Goal: Task Accomplishment & Management: Manage account settings

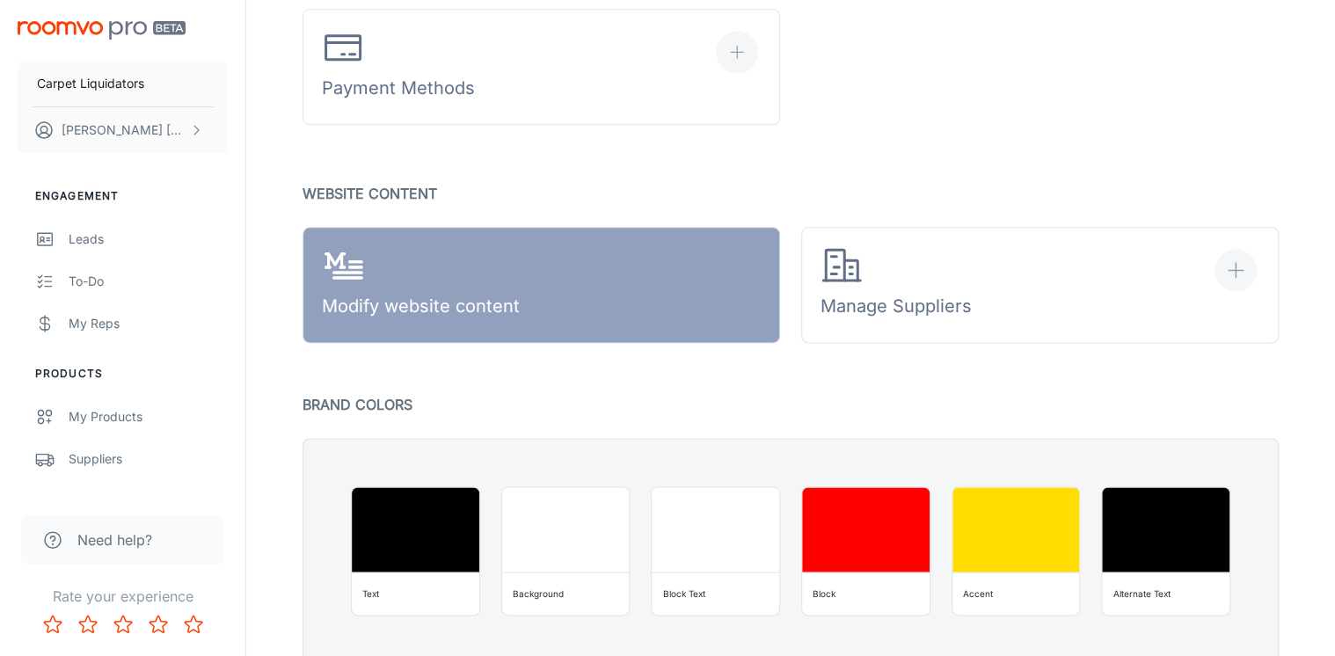
scroll to position [1337, 0]
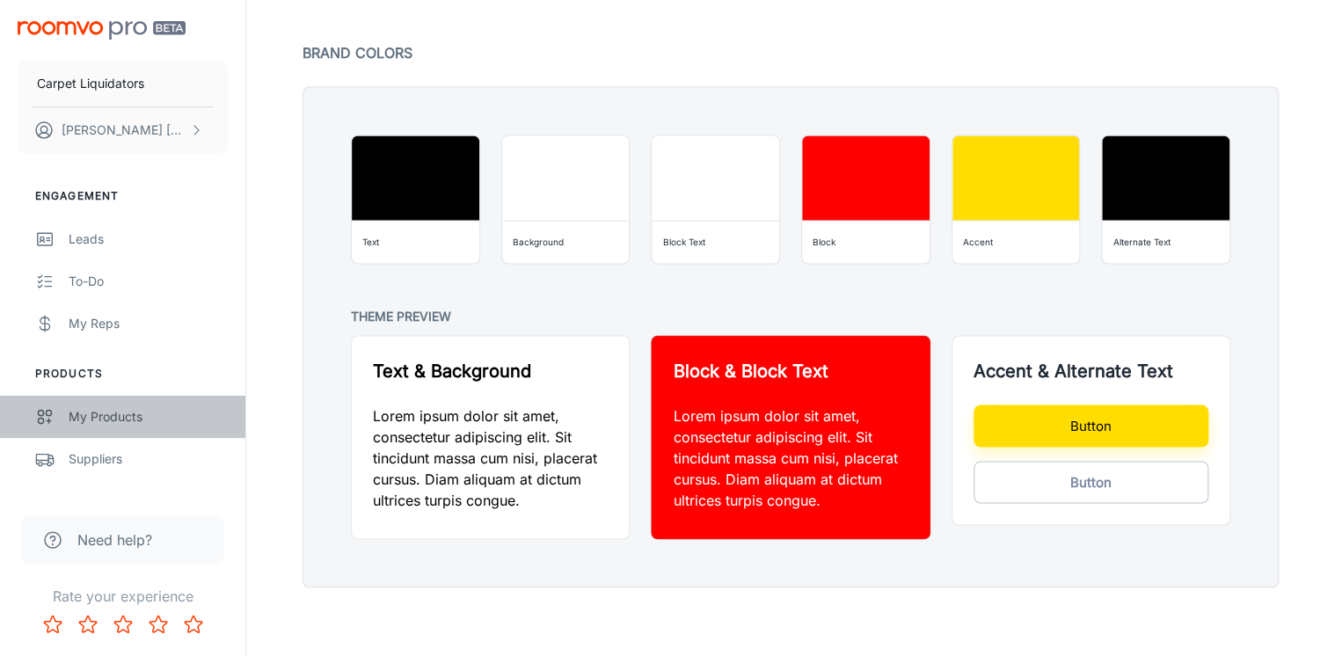
click at [137, 412] on div "My Products" at bounding box center [148, 416] width 159 height 19
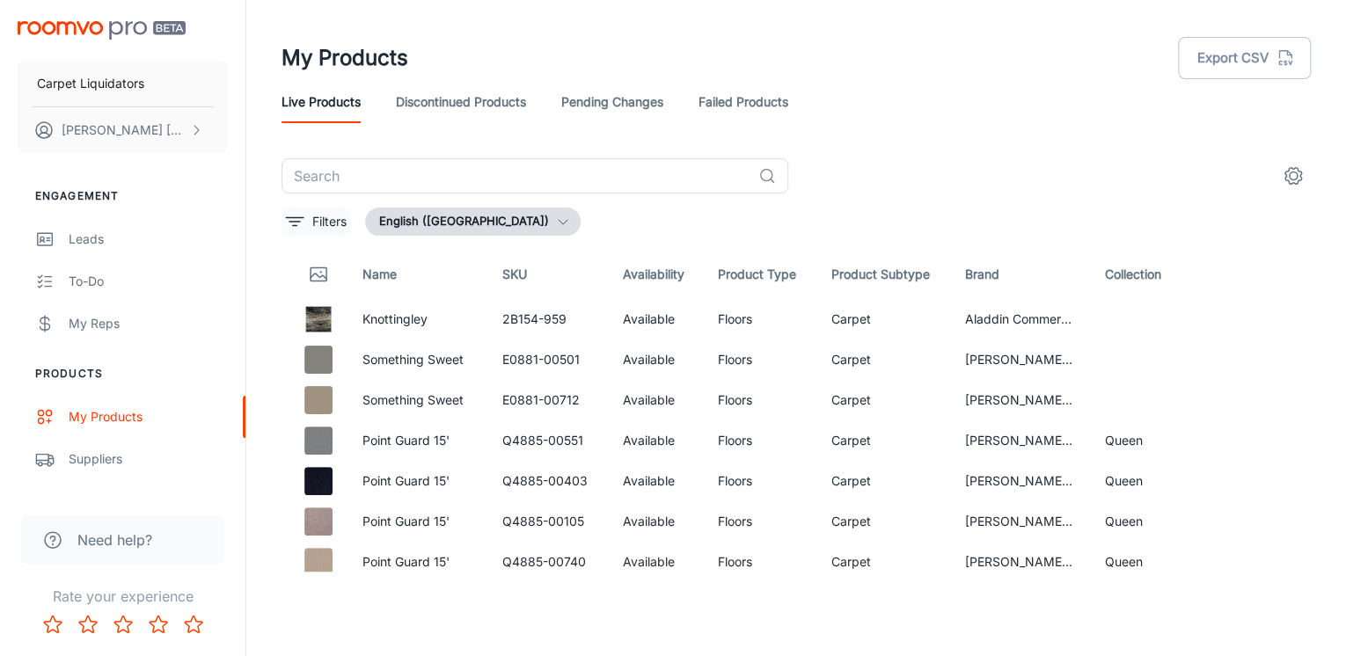
click at [327, 224] on p "Filters" at bounding box center [329, 221] width 34 height 19
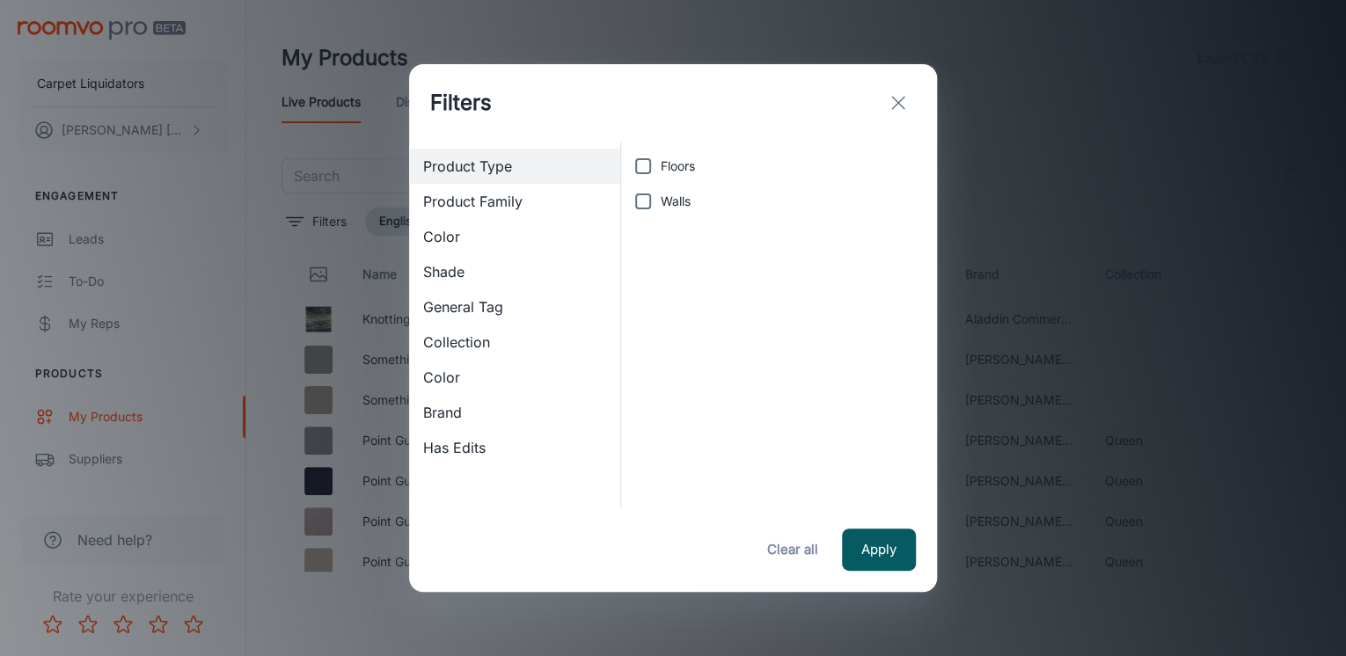
click at [457, 377] on span "Color" at bounding box center [514, 377] width 183 height 21
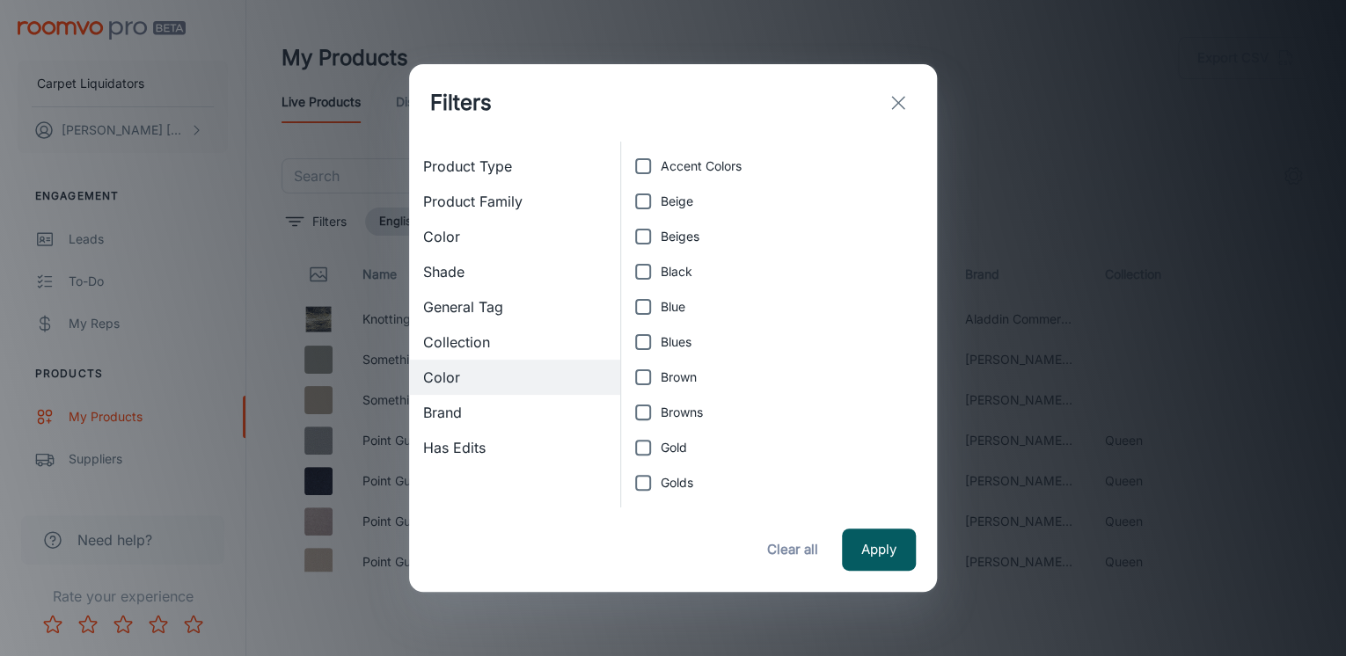
click at [447, 412] on span "Brand" at bounding box center [514, 412] width 183 height 21
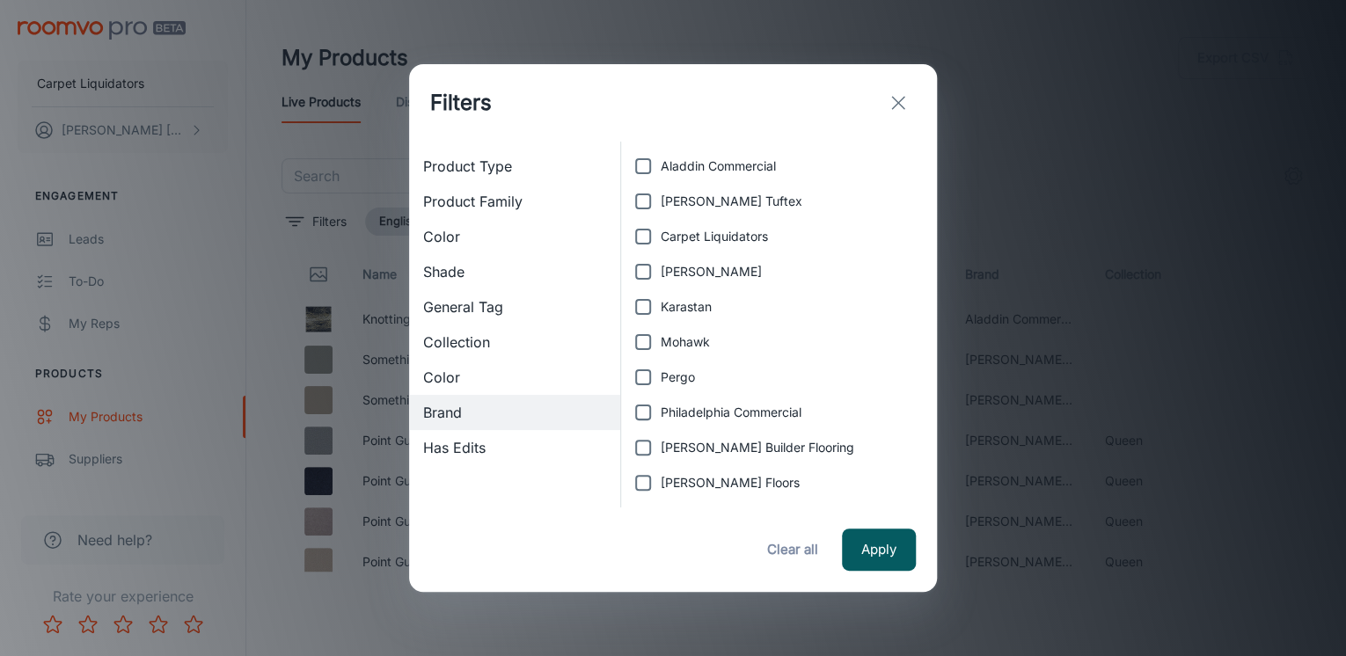
click at [676, 236] on span "Carpet Liquidators" at bounding box center [714, 236] width 107 height 19
click at [661, 236] on input "Carpet Liquidators" at bounding box center [642, 236] width 35 height 35
checkbox input "true"
click at [887, 559] on button "Apply" at bounding box center [879, 550] width 74 height 42
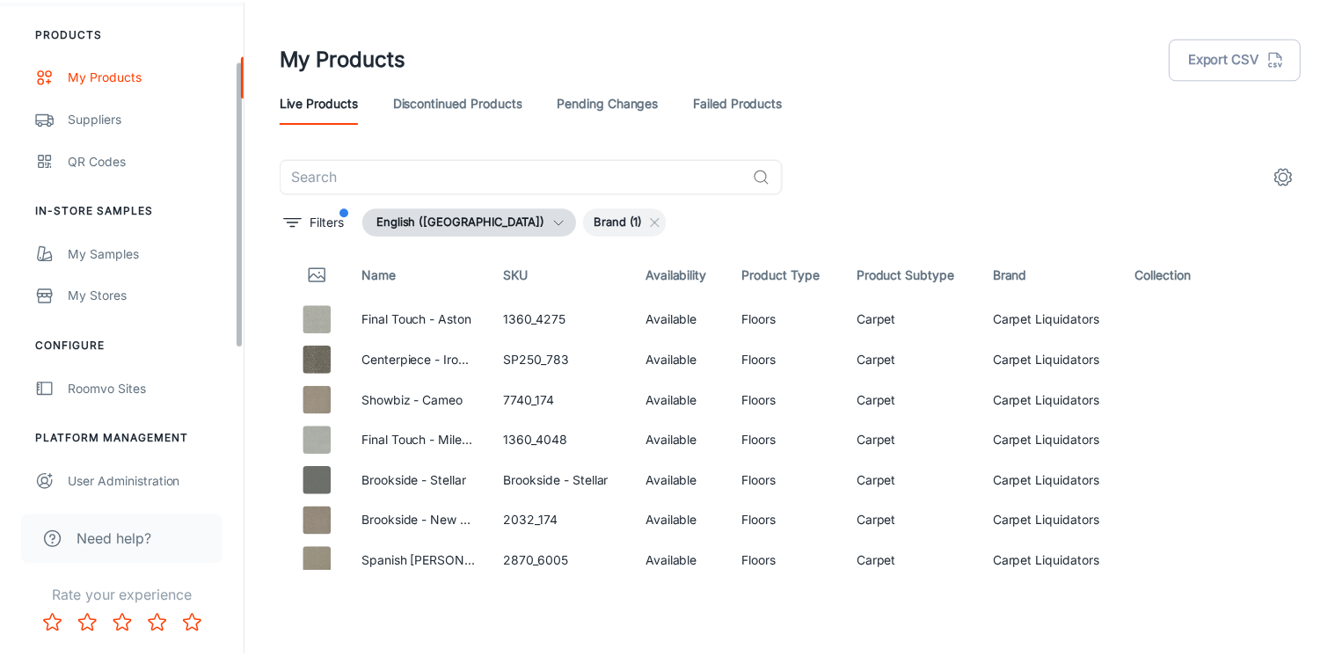
scroll to position [350, 0]
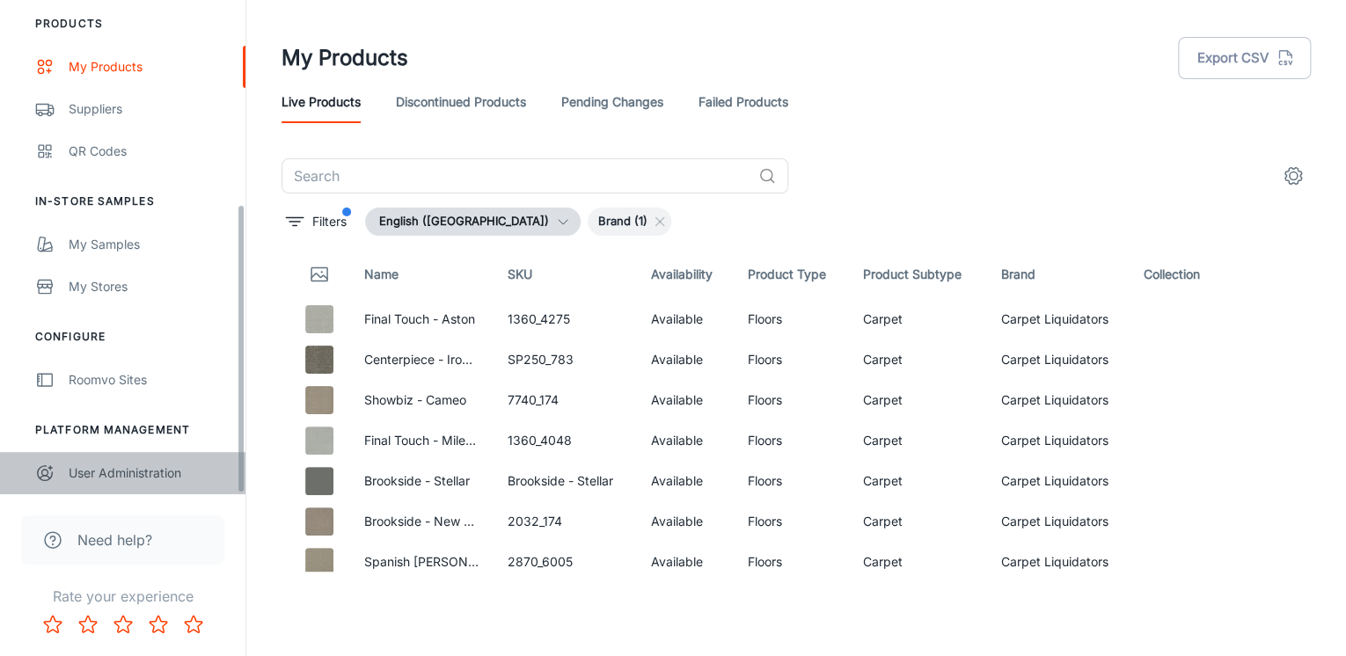
click at [96, 464] on div "User Administration" at bounding box center [148, 473] width 159 height 19
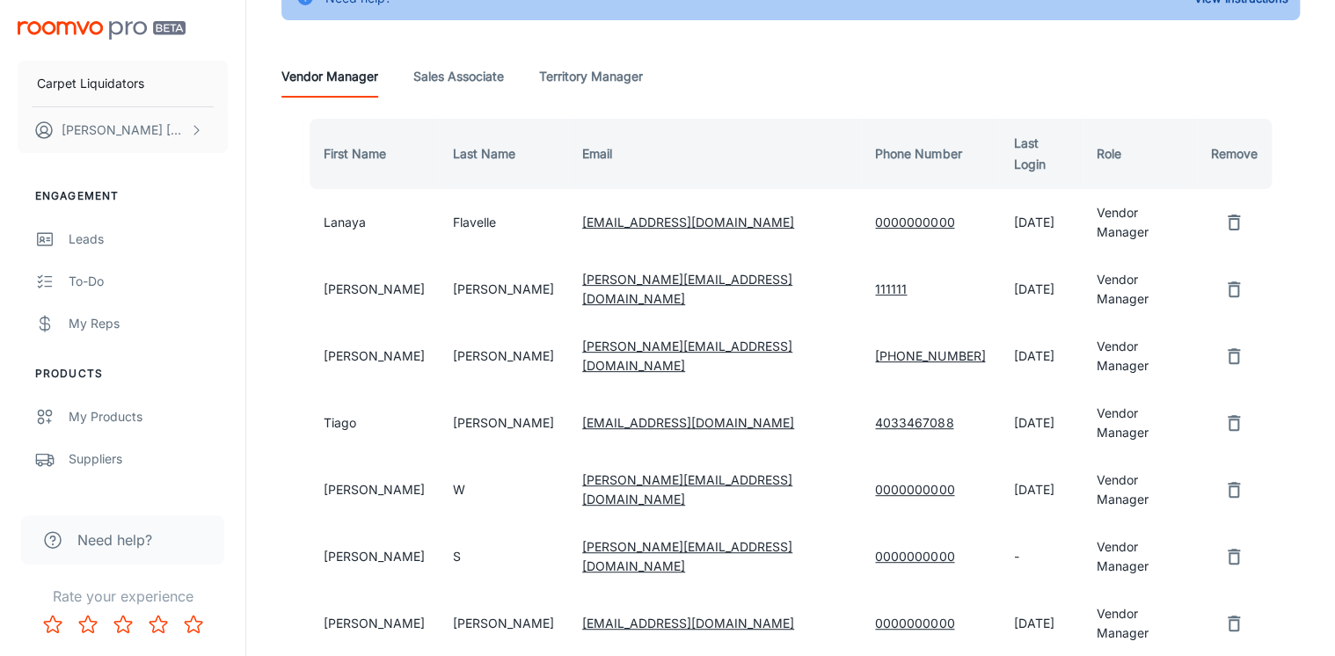
scroll to position [141, 0]
click at [77, 418] on div "My Products" at bounding box center [148, 416] width 159 height 19
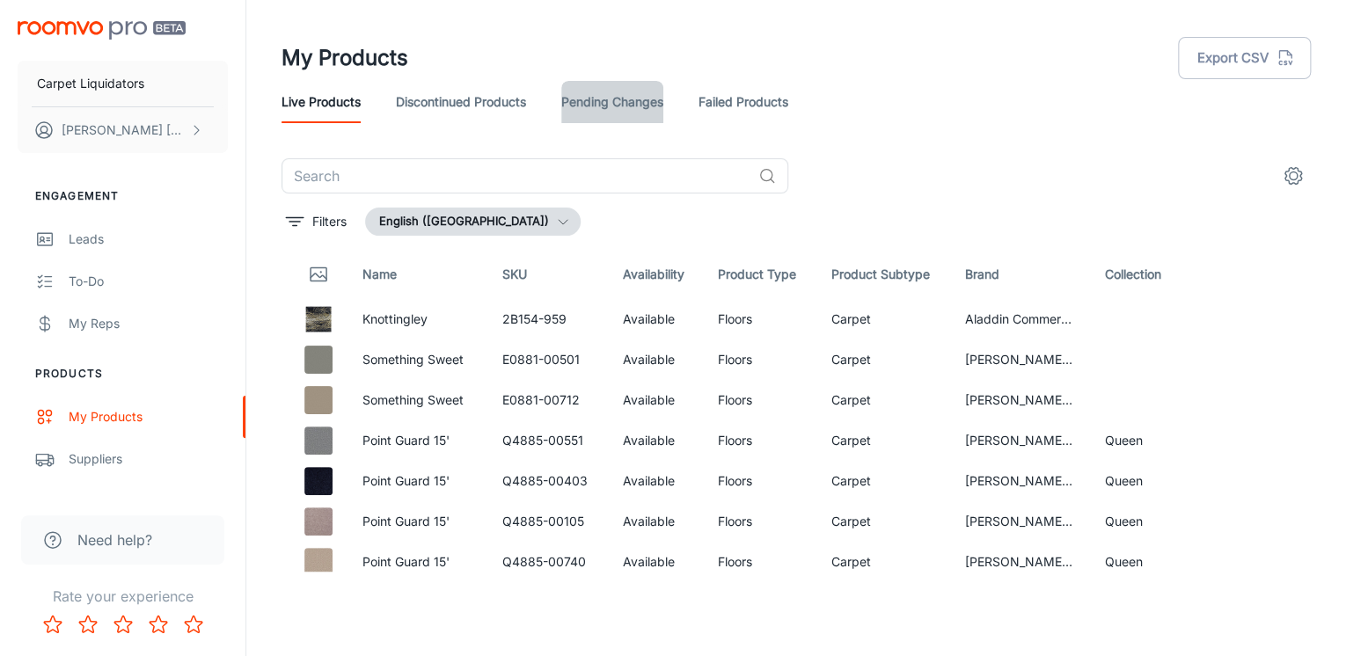
click at [611, 99] on link "Pending Changes" at bounding box center [612, 102] width 102 height 42
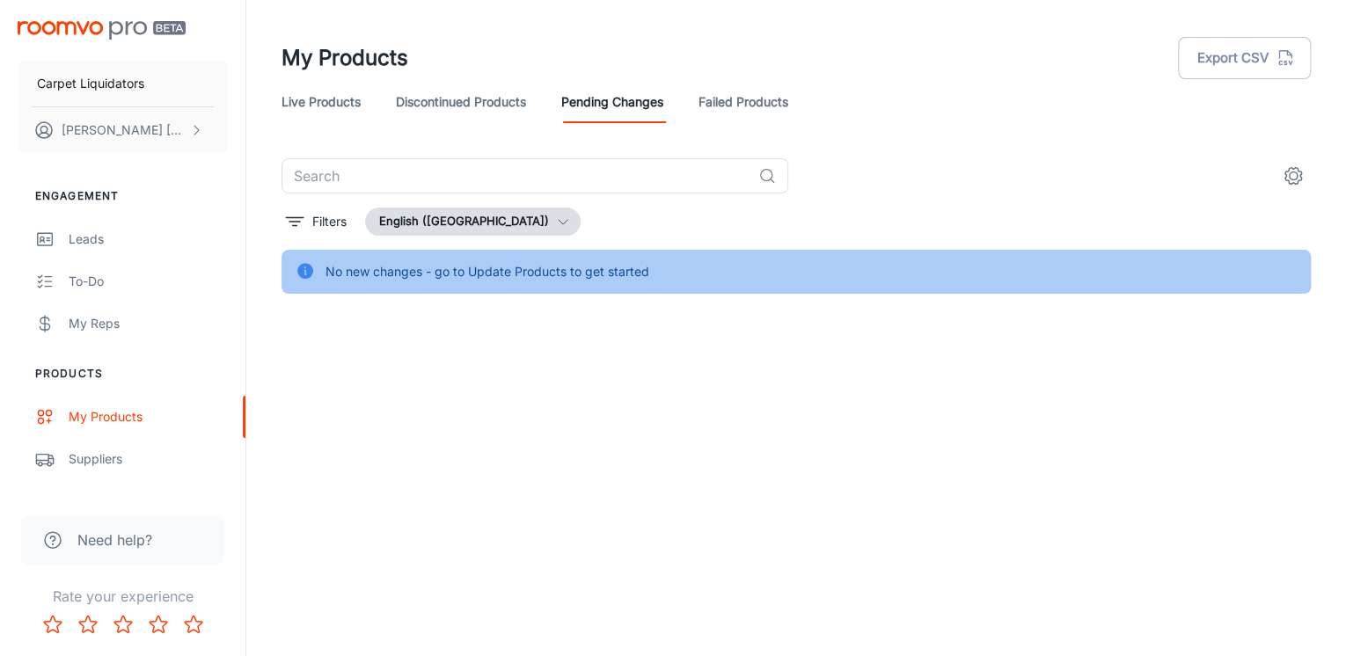
click at [753, 113] on link "Failed Products" at bounding box center [743, 102] width 90 height 42
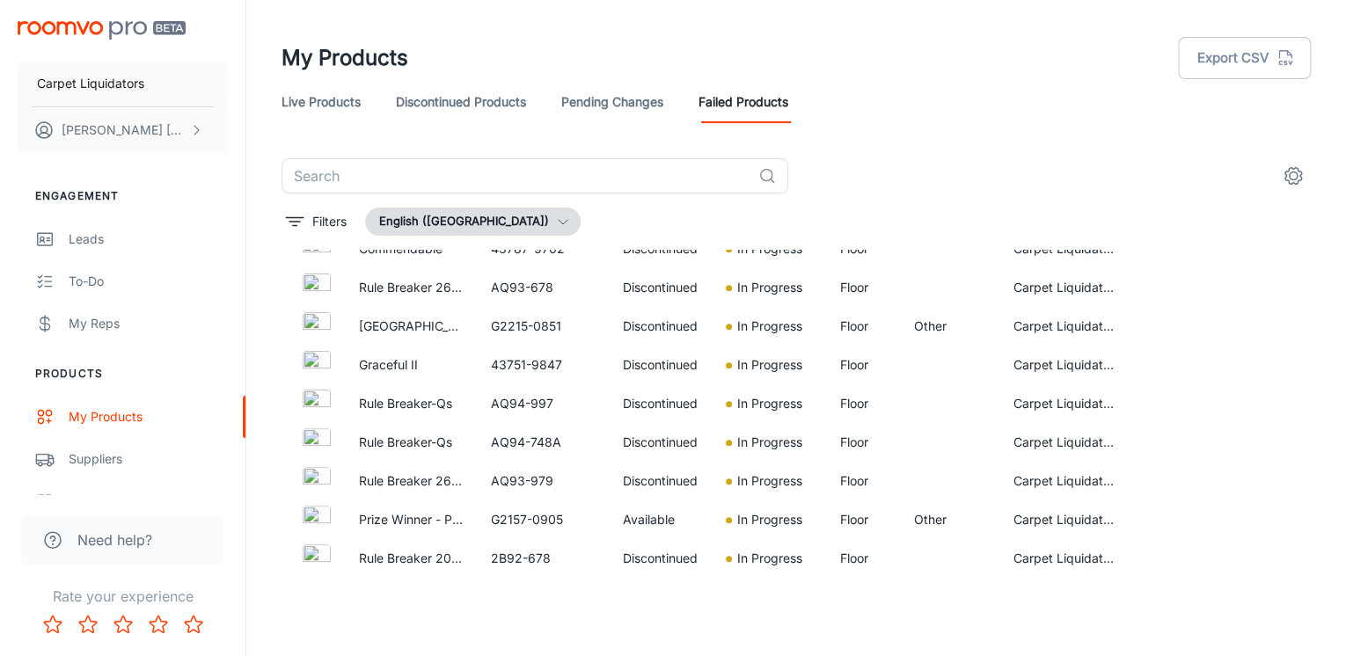
scroll to position [422, 0]
click at [380, 362] on p "Graceful II" at bounding box center [411, 364] width 104 height 19
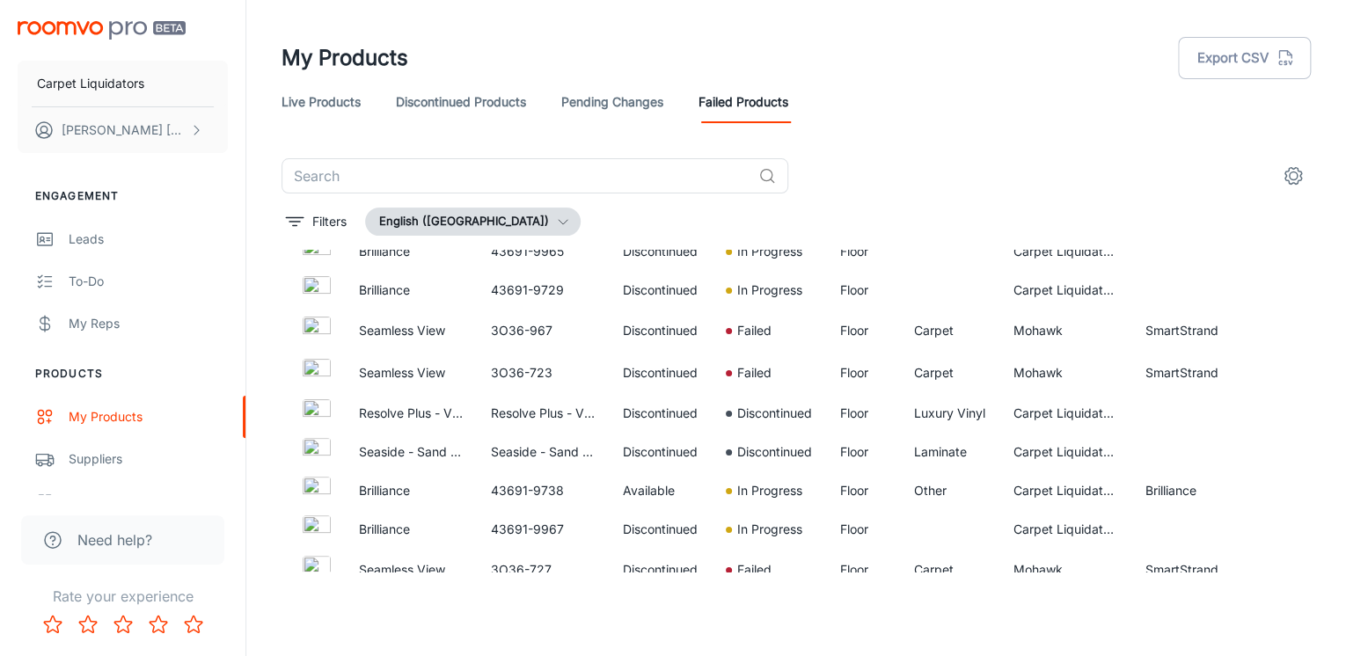
scroll to position [3514, 0]
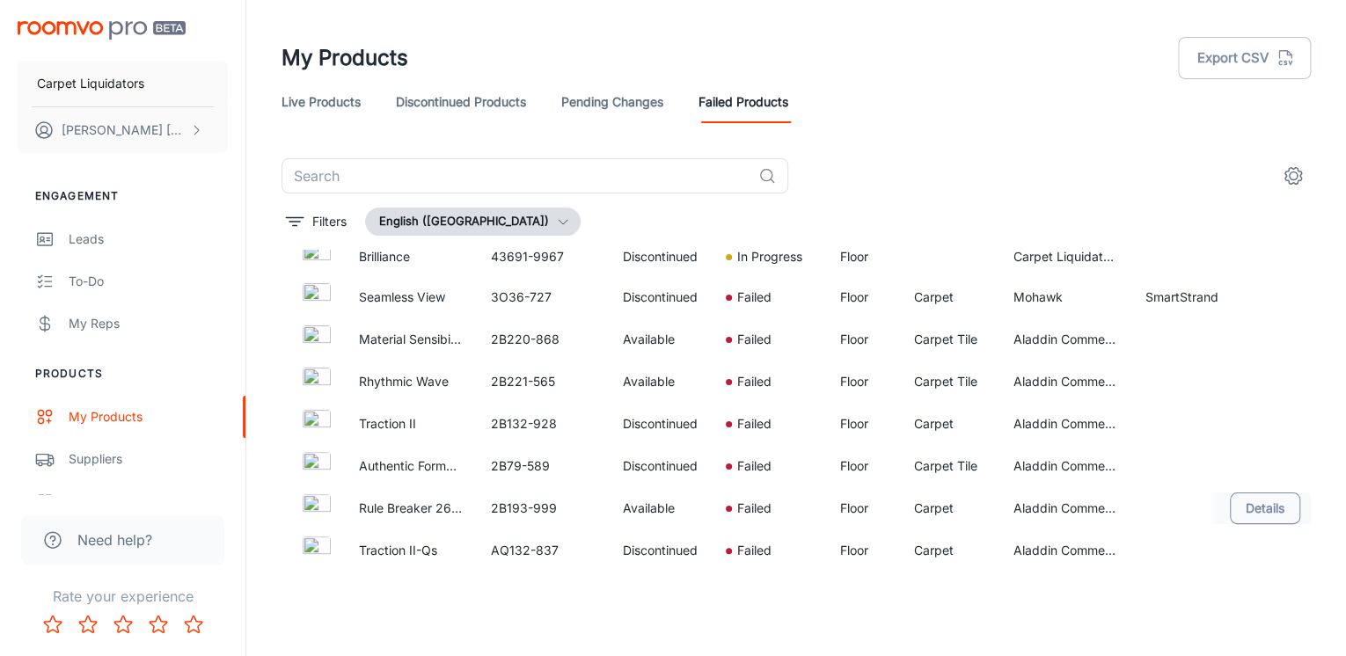
click at [1254, 503] on button "Details" at bounding box center [1265, 509] width 70 height 32
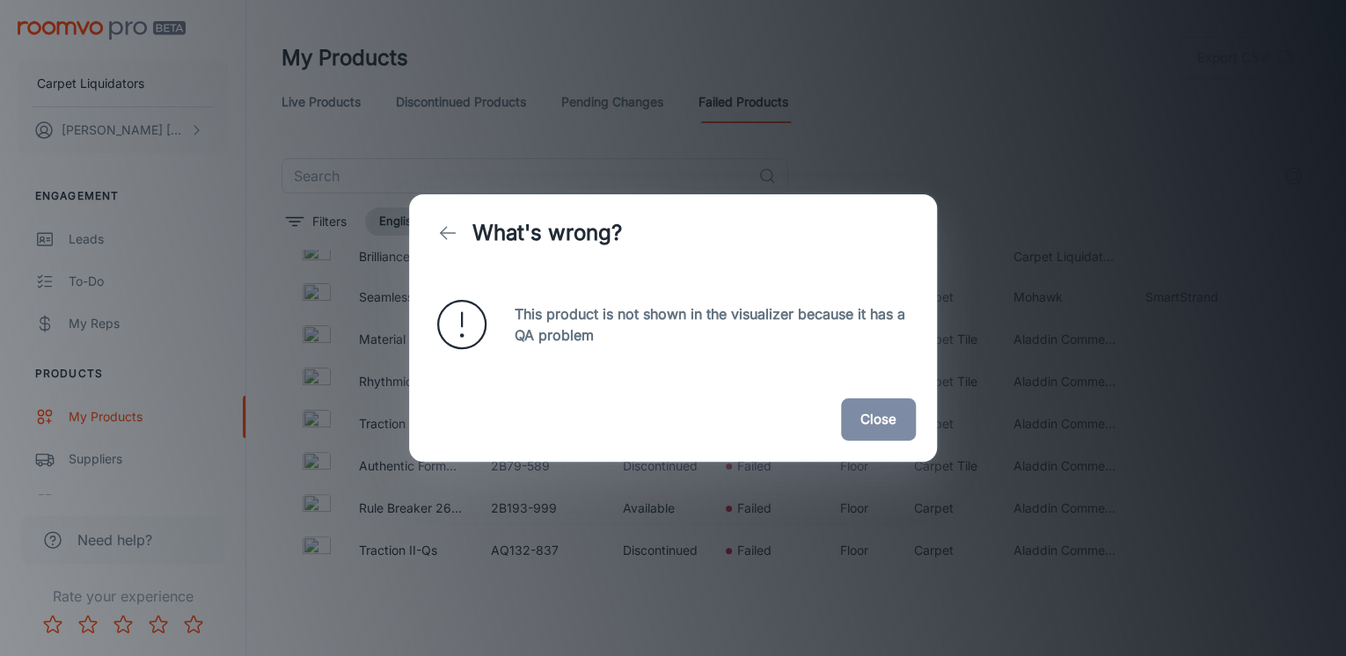
click at [915, 431] on div "Close" at bounding box center [673, 419] width 528 height 84
click at [885, 425] on button "Close" at bounding box center [878, 420] width 75 height 42
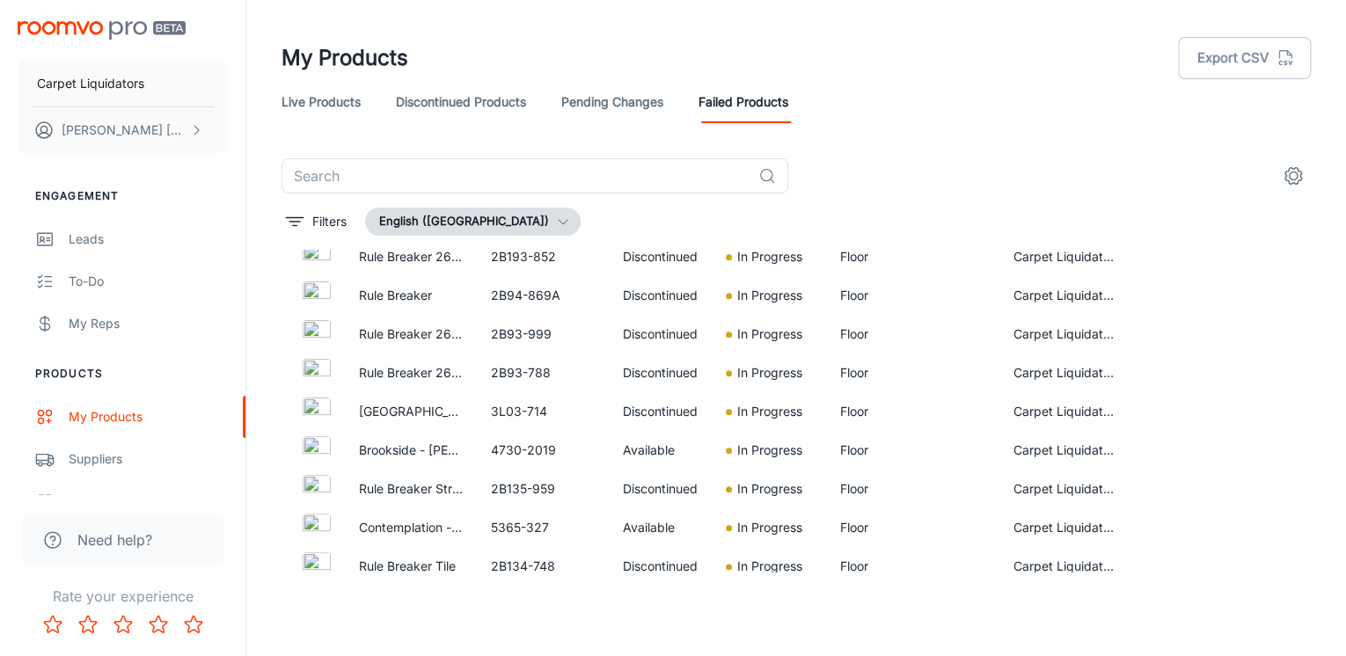
scroll to position [0, 0]
